Goal: Task Accomplishment & Management: Manage account settings

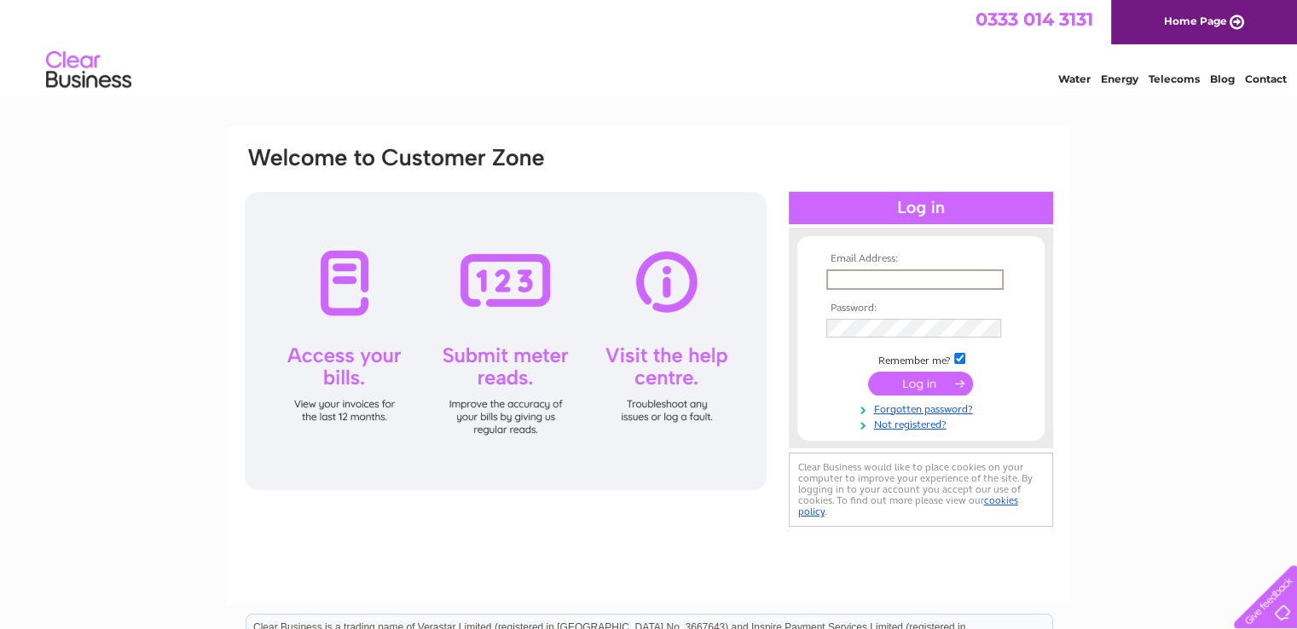
click at [888, 282] on input "text" at bounding box center [914, 279] width 177 height 20
type input "halopontefract@gmail.com"
click at [917, 375] on input "submit" at bounding box center [920, 383] width 105 height 24
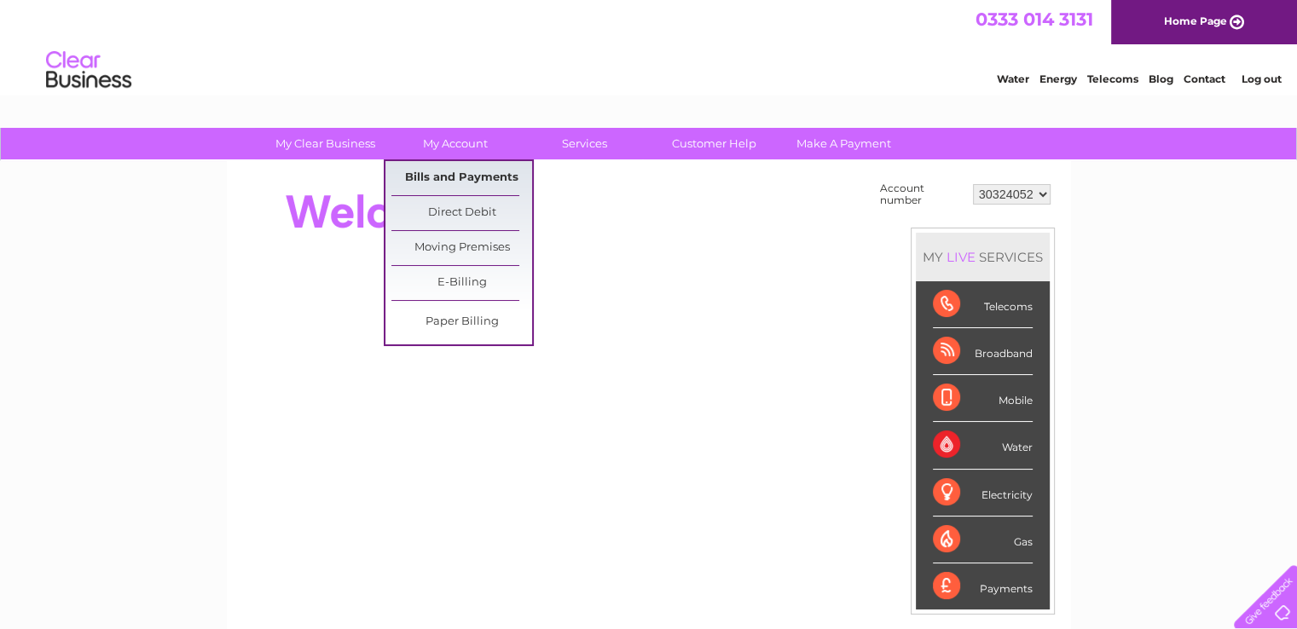
click at [460, 170] on link "Bills and Payments" at bounding box center [461, 178] width 141 height 34
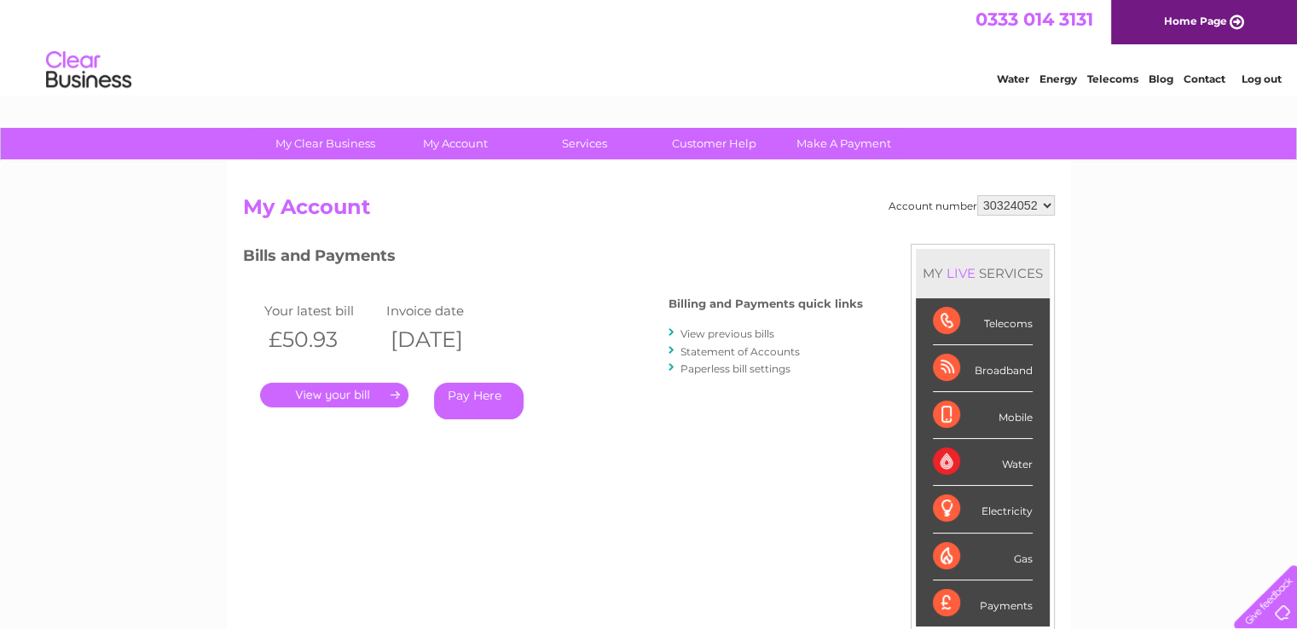
click at [359, 390] on link "." at bounding box center [334, 395] width 148 height 25
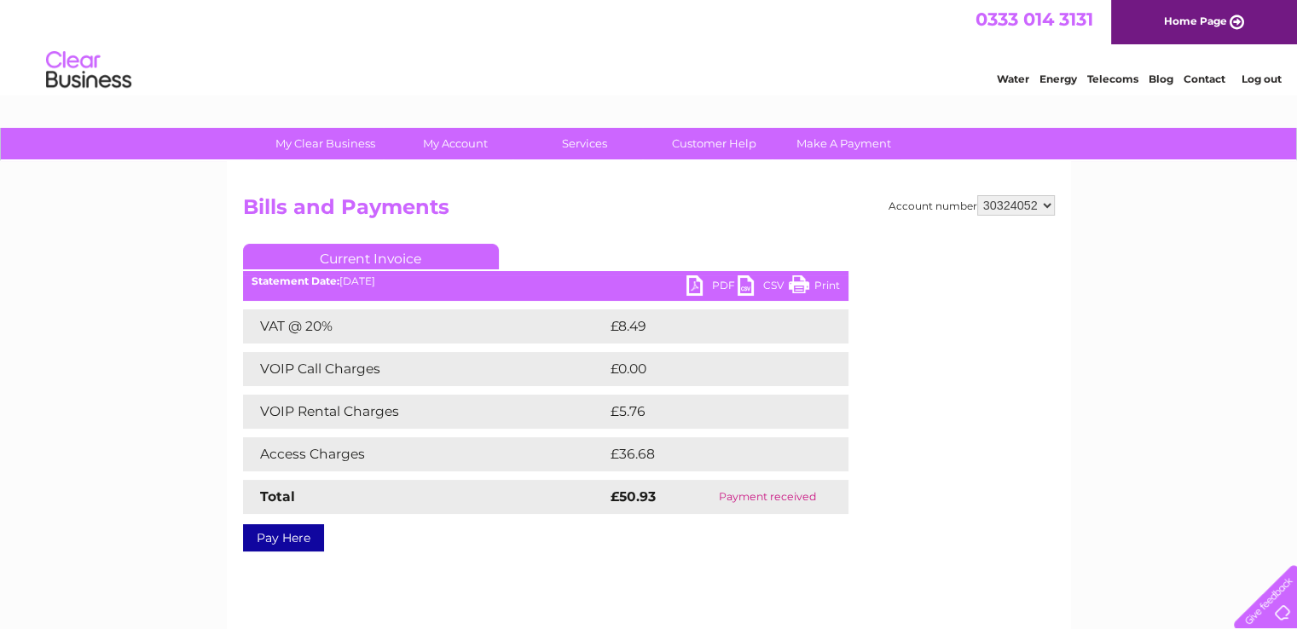
click at [437, 244] on link "Current Invoice" at bounding box center [371, 257] width 256 height 26
click at [434, 250] on link "Current Invoice" at bounding box center [371, 257] width 256 height 26
click at [695, 278] on link "PDF" at bounding box center [711, 287] width 51 height 25
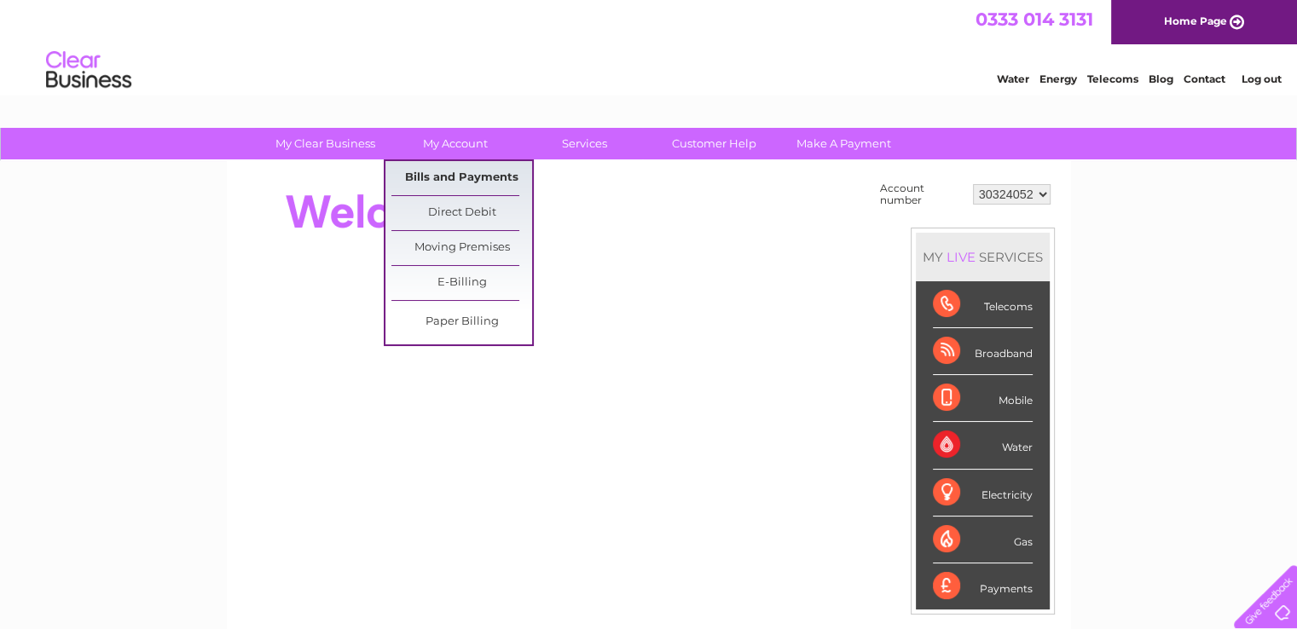
click at [453, 170] on link "Bills and Payments" at bounding box center [461, 178] width 141 height 34
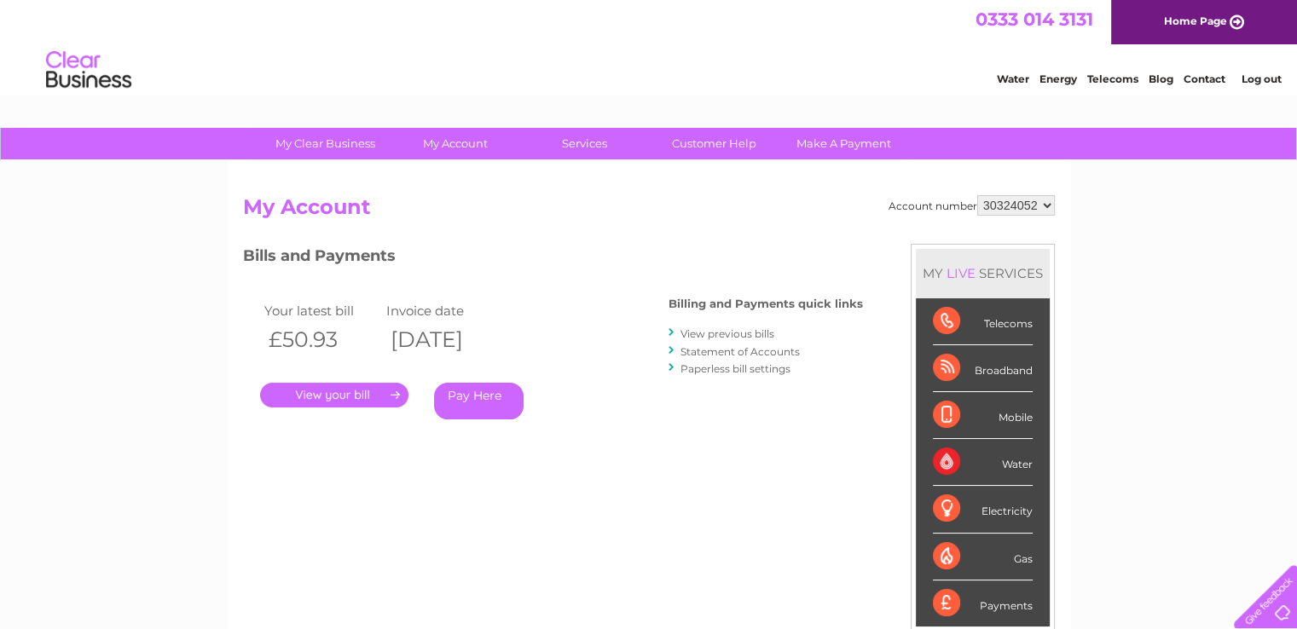
click at [728, 331] on link "View previous bills" at bounding box center [727, 333] width 94 height 13
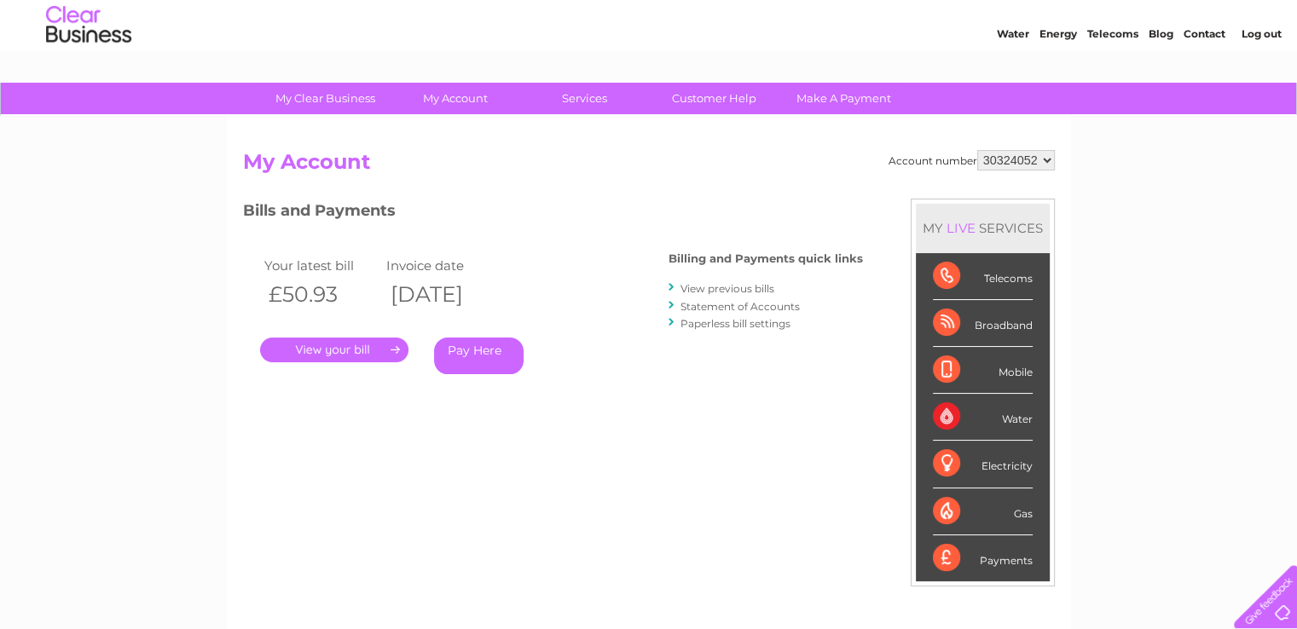
scroll to position [85, 0]
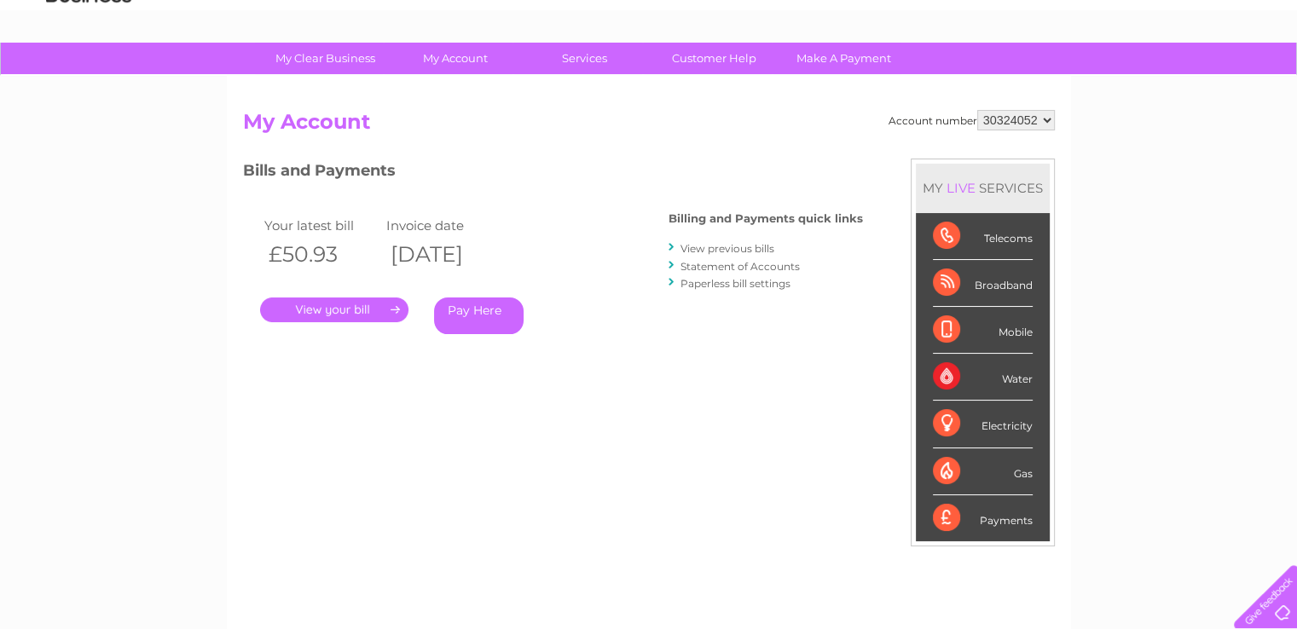
click at [323, 302] on link "." at bounding box center [334, 309] width 148 height 25
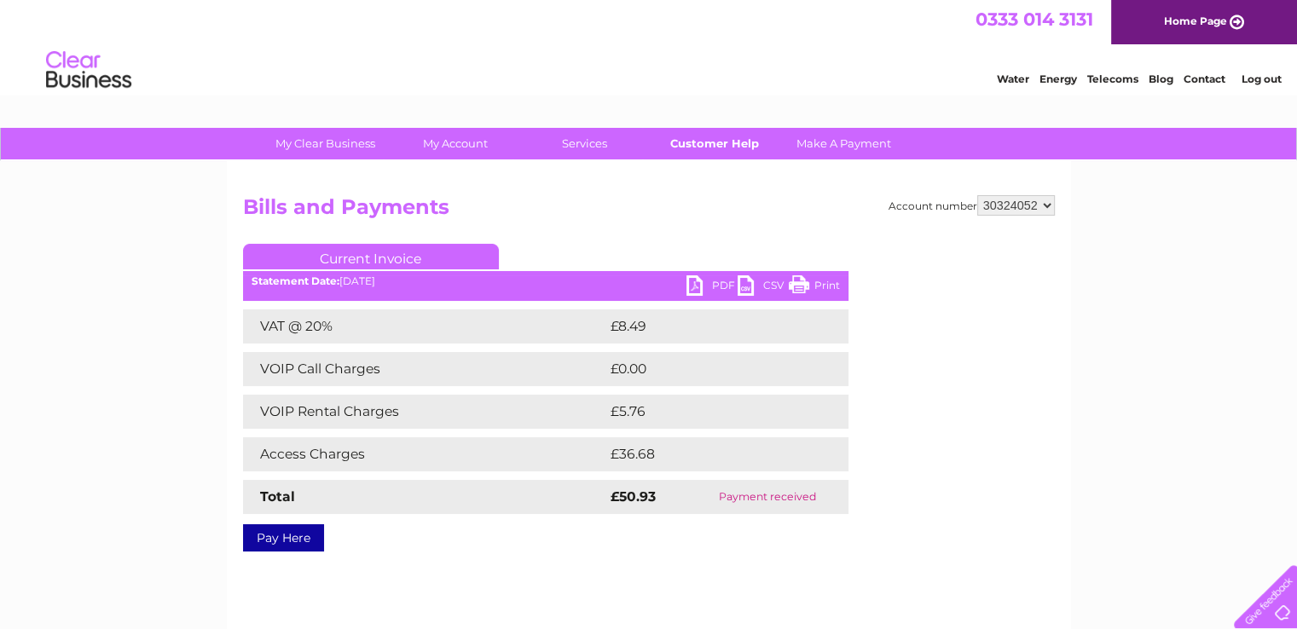
click at [704, 141] on link "Customer Help" at bounding box center [714, 144] width 141 height 32
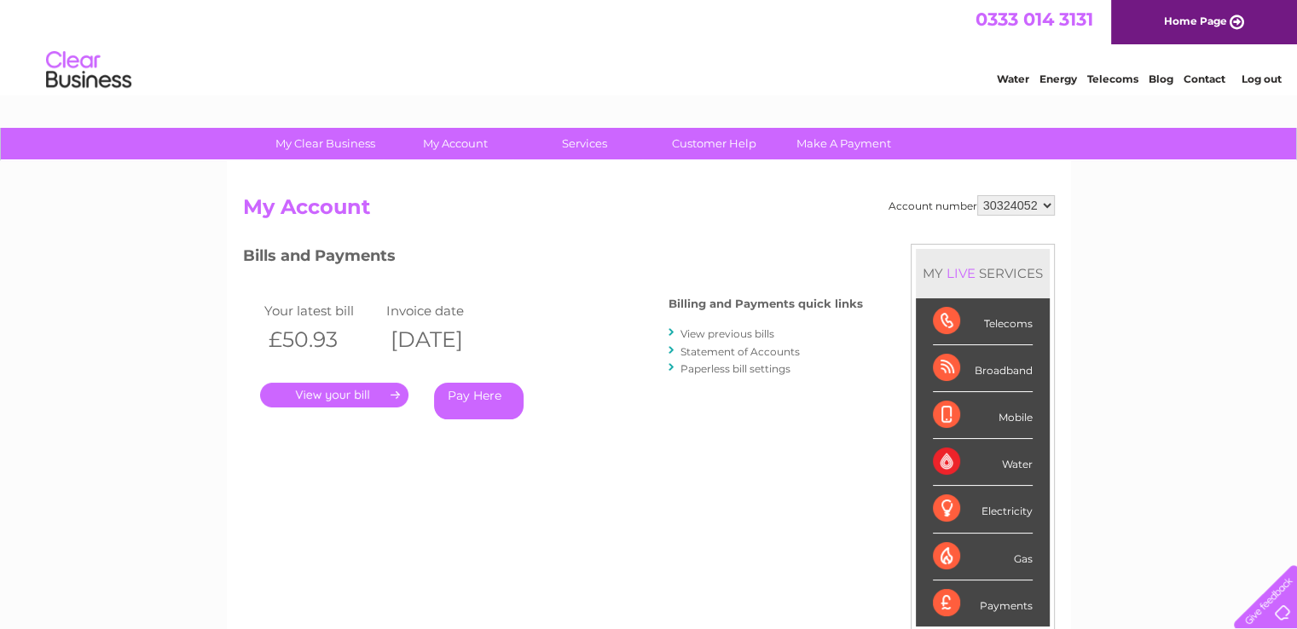
click at [944, 318] on div "Telecoms" at bounding box center [983, 321] width 100 height 47
drag, startPoint x: 979, startPoint y: 201, endPoint x: 1023, endPoint y: 202, distance: 43.5
click at [1023, 202] on select "30324052" at bounding box center [1016, 205] width 78 height 20
click at [977, 195] on select "30324052" at bounding box center [1016, 205] width 78 height 20
drag, startPoint x: 1006, startPoint y: 200, endPoint x: 861, endPoint y: 222, distance: 146.6
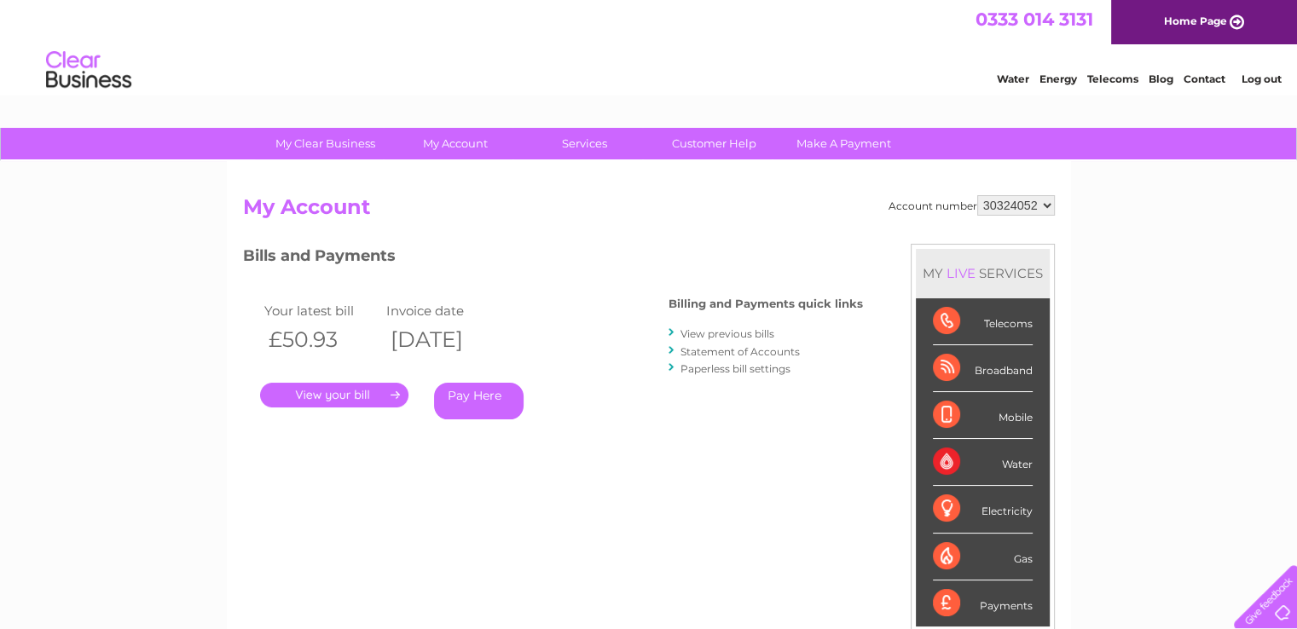
click at [861, 224] on h2 "My Account" at bounding box center [649, 211] width 812 height 32
click at [1047, 205] on select "30324052" at bounding box center [1016, 205] width 78 height 20
click at [977, 195] on select "30324052" at bounding box center [1016, 205] width 78 height 20
drag, startPoint x: 1038, startPoint y: 205, endPoint x: 989, endPoint y: 198, distance: 49.9
click at [989, 198] on select "30324052" at bounding box center [1016, 205] width 78 height 20
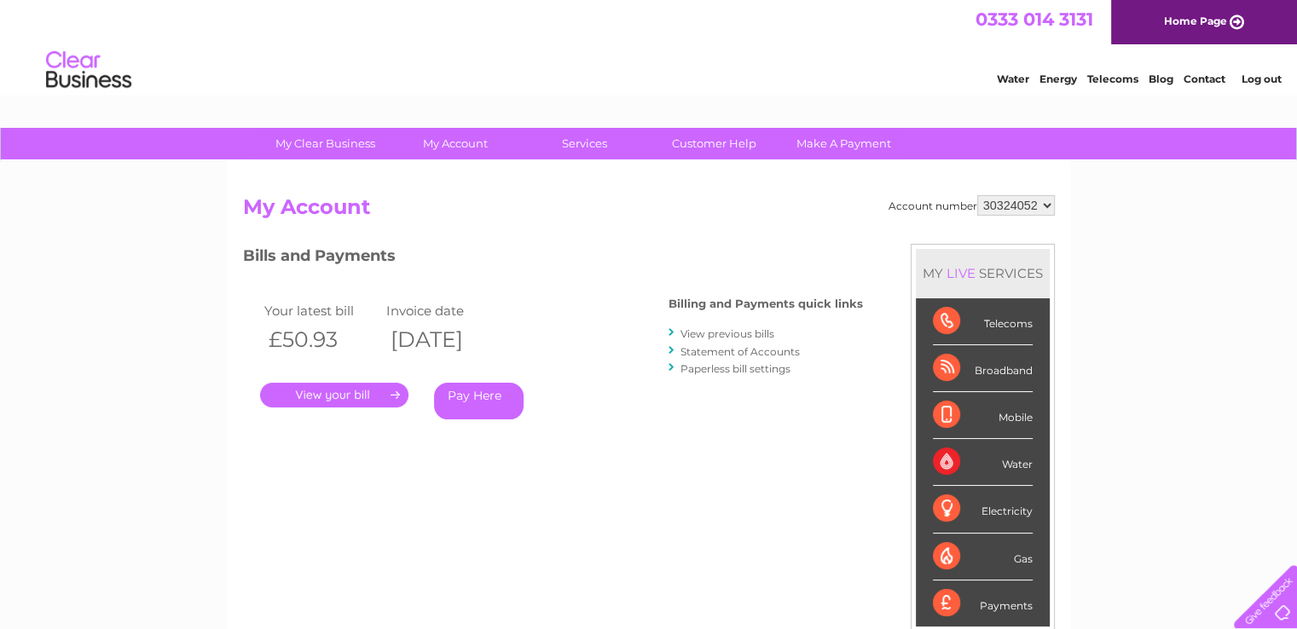
drag, startPoint x: 989, startPoint y: 198, endPoint x: 838, endPoint y: 456, distance: 299.1
click at [838, 456] on div "Bills and Payments Billing and Payments quick links View previous bills Stateme…" at bounding box center [553, 356] width 620 height 225
click at [390, 389] on link "." at bounding box center [334, 395] width 148 height 25
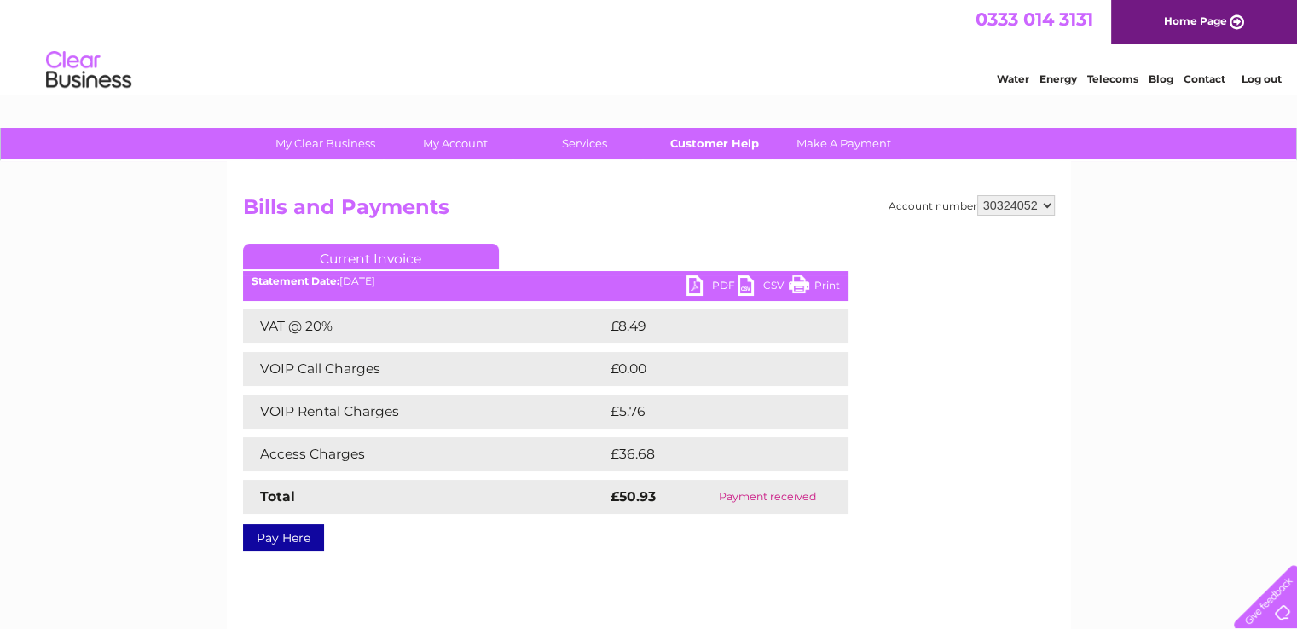
click at [698, 142] on link "Customer Help" at bounding box center [714, 144] width 141 height 32
